Goal: Find specific page/section: Find specific page/section

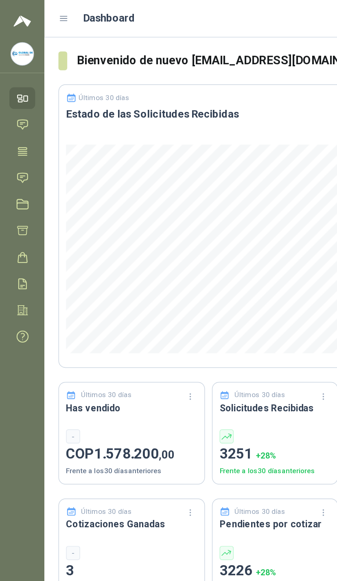
click at [17, 124] on icon at bounding box center [15, 123] width 9 height 9
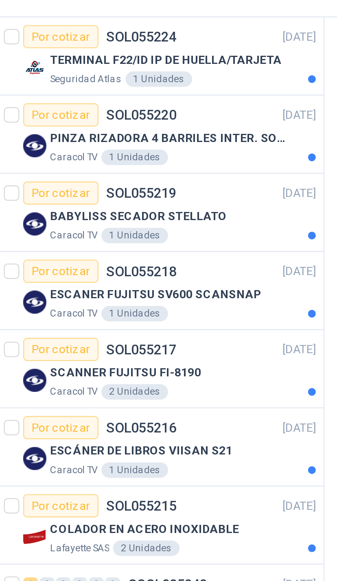
click at [120, 96] on p "PINZA RIZADORA 4 BARRILES INTER. SOL-GEL BABYLISS SECADOR STELLATO" at bounding box center [104, 100] width 101 height 8
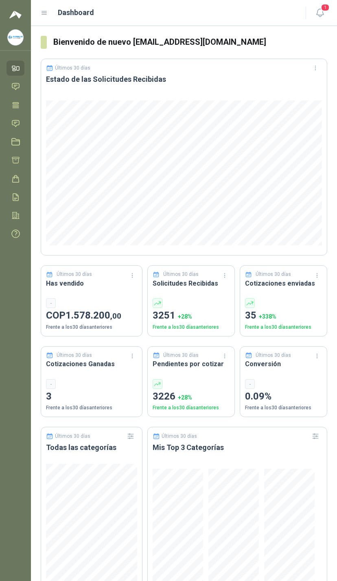
click at [7, 111] on link "Tareas" at bounding box center [16, 105] width 18 height 15
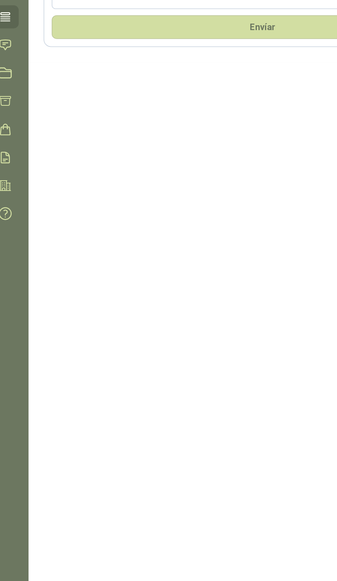
click at [11, 119] on icon at bounding box center [15, 123] width 9 height 9
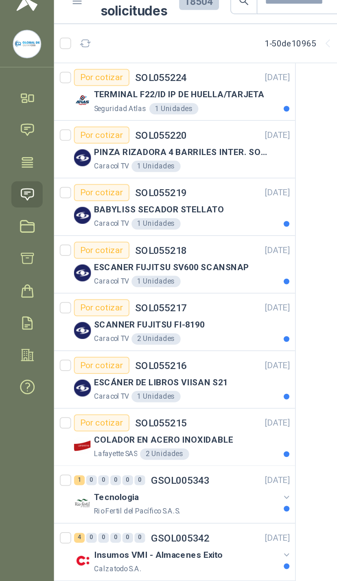
click at [155, 127] on div "BABYLISS SECADOR STELLATO" at bounding box center [110, 132] width 112 height 10
